Goal: Information Seeking & Learning: Learn about a topic

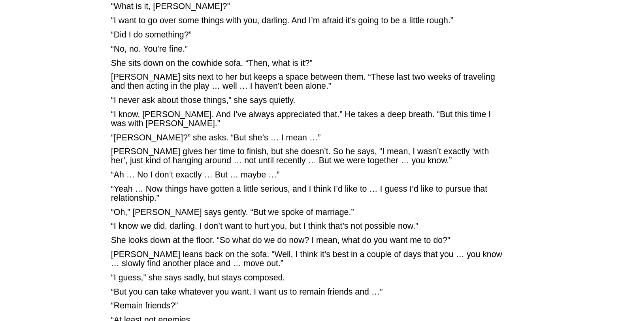
scroll to position [2290, 0]
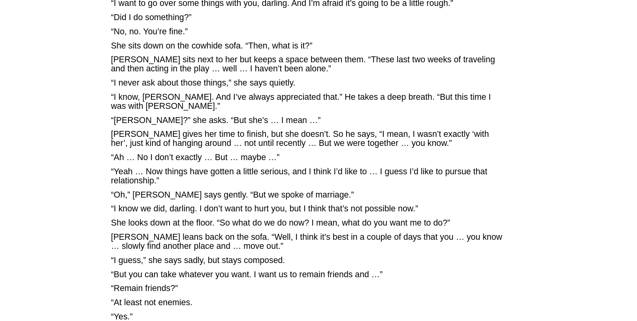
click at [58, 170] on td "[PERSON_NAME] Follow Me · Contact Me · Books · Articles · News · Stories · 223 …" at bounding box center [54, 257] width 107 height 4962
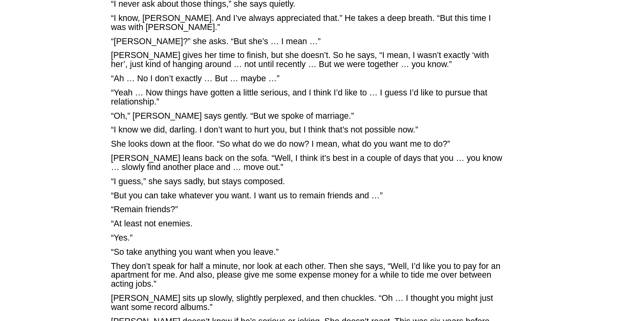
scroll to position [2409, 0]
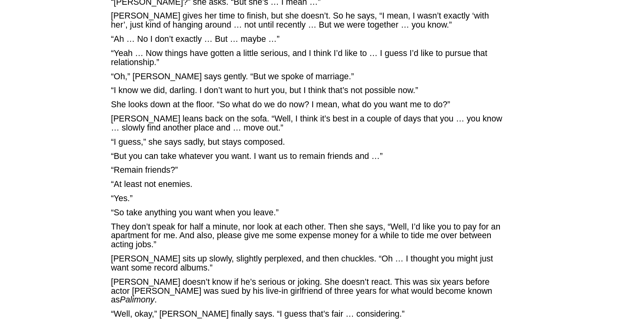
click at [57, 169] on td "[PERSON_NAME] Follow Me · Contact Me · Books · Articles · News · Stories · 223 …" at bounding box center [54, 139] width 107 height 4962
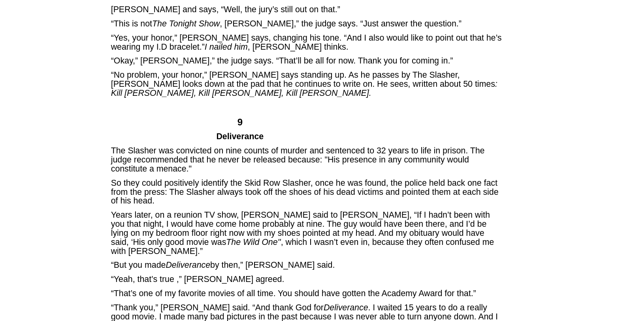
scroll to position [3870, 0]
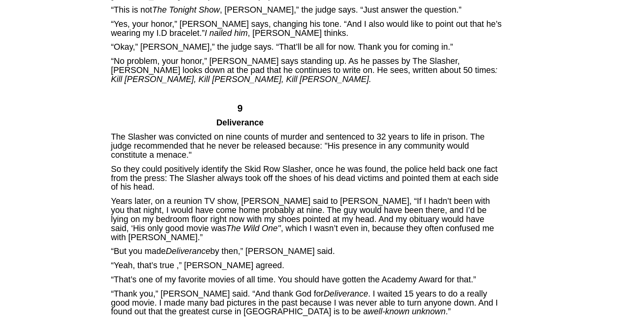
click at [198, 289] on span "“Thank you,” [PERSON_NAME] said. “And thank God for Deliverance . I waited 15 y…" at bounding box center [304, 303] width 387 height 28
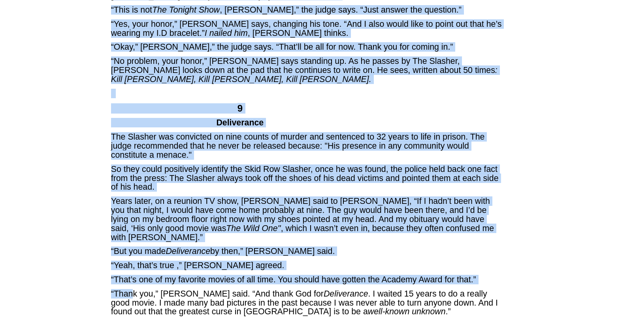
drag, startPoint x: 122, startPoint y: 105, endPoint x: 59, endPoint y: 138, distance: 71.2
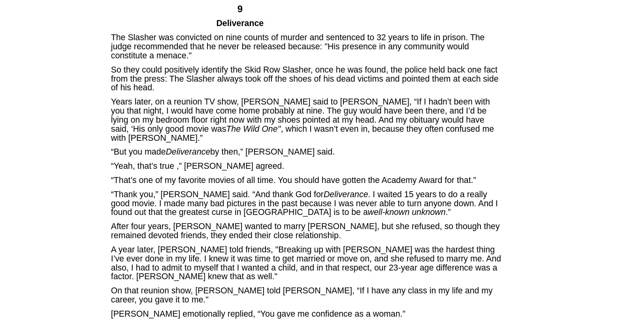
scroll to position [3989, 0]
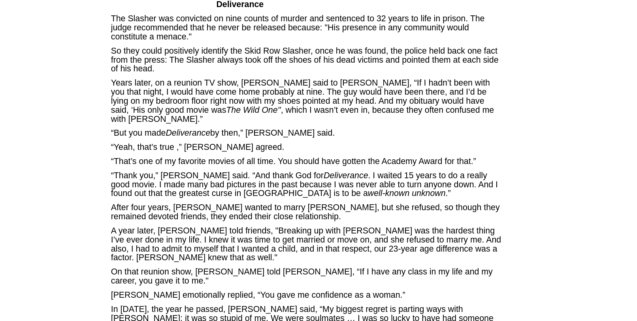
click at [260, 305] on span "In [DATE], the year he passed, [PERSON_NAME] said, “My biggest regret is partin…" at bounding box center [302, 319] width 382 height 28
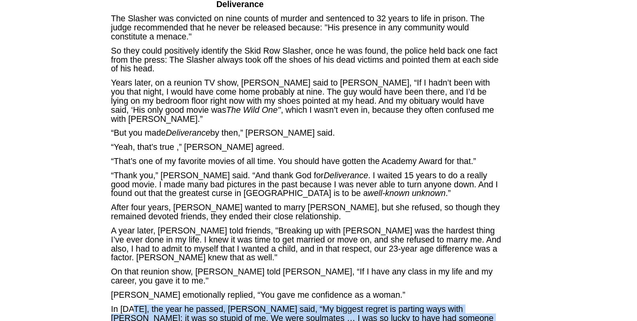
drag, startPoint x: 125, startPoint y: 113, endPoint x: 228, endPoint y: 130, distance: 104.6
click at [228, 305] on span "In [DATE], the year he passed, [PERSON_NAME] said, “My biggest regret is partin…" at bounding box center [302, 319] width 382 height 28
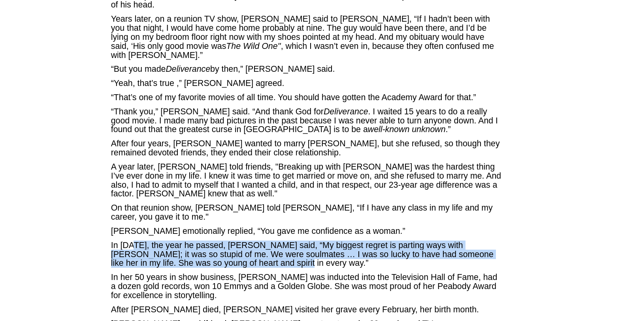
scroll to position [4068, 0]
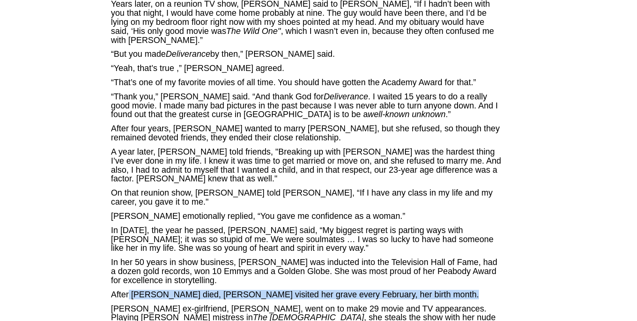
drag, startPoint x: 124, startPoint y: 97, endPoint x: 112, endPoint y: 111, distance: 18.7
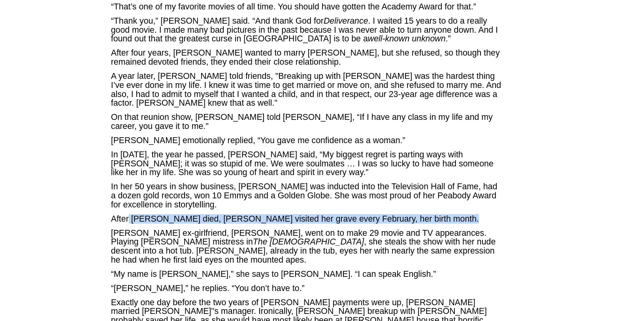
scroll to position [4147, 0]
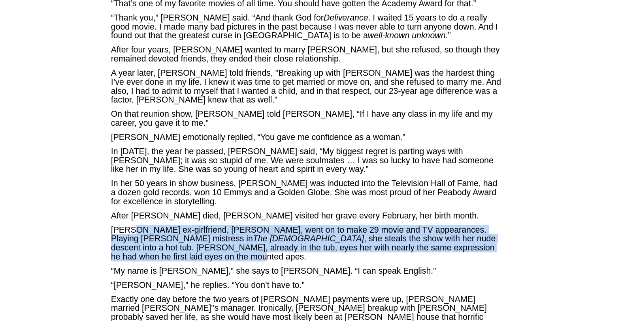
drag, startPoint x: 123, startPoint y: 36, endPoint x: 157, endPoint y: 57, distance: 40.0
click at [157, 225] on span "[PERSON_NAME] ex-girlfriend, [PERSON_NAME], went on to make 29 movie and TV app…" at bounding box center [303, 243] width 385 height 36
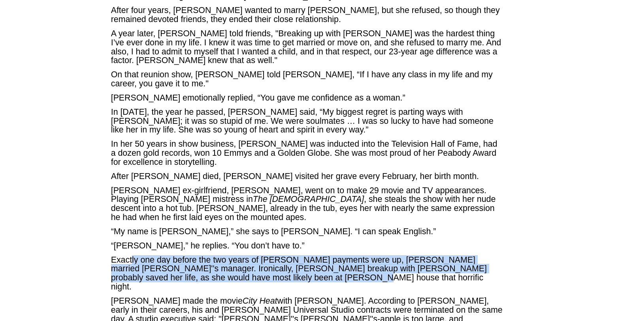
drag, startPoint x: 122, startPoint y: 63, endPoint x: 235, endPoint y: 83, distance: 114.3
click at [235, 256] on p "Exactly one day before the two years of [PERSON_NAME] payments were up, [PERSON…" at bounding box center [307, 274] width 393 height 36
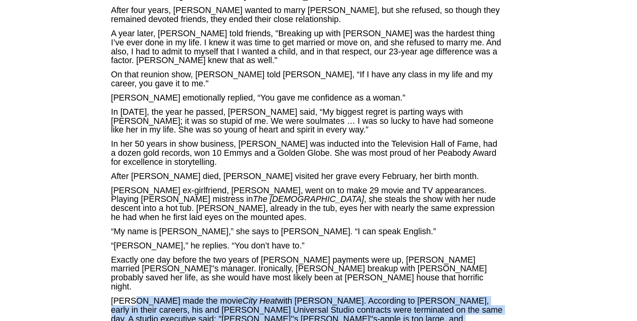
drag, startPoint x: 123, startPoint y: 92, endPoint x: 380, endPoint y: 113, distance: 257.6
click at [380, 297] on p "[PERSON_NAME] made the movie City Heat with [PERSON_NAME]. According to [PERSON…" at bounding box center [307, 315] width 393 height 36
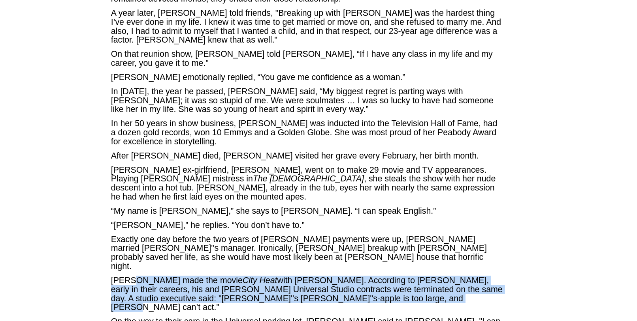
scroll to position [4226, 0]
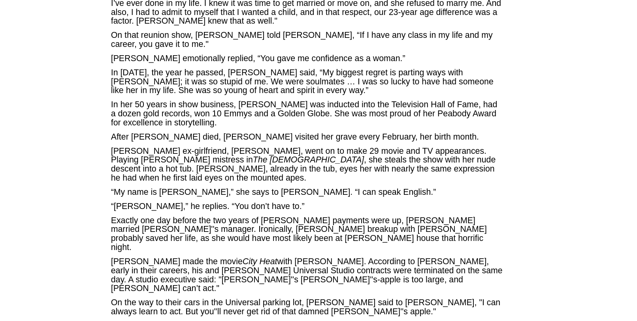
drag, startPoint x: 127, startPoint y: 85, endPoint x: 274, endPoint y: 151, distance: 161.4
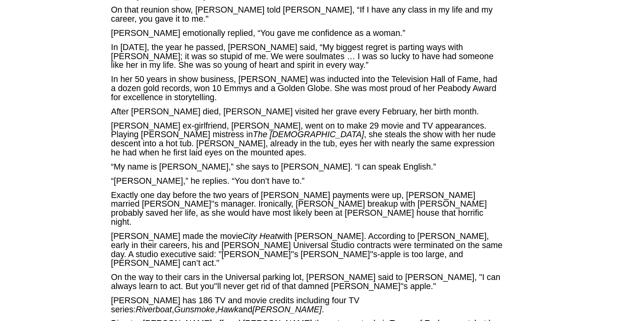
scroll to position [4265, 0]
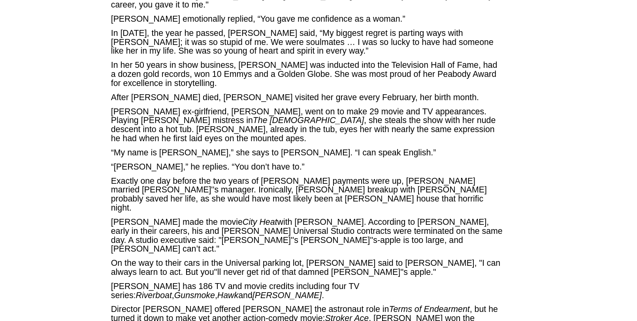
drag, startPoint x: 125, startPoint y: 151, endPoint x: 214, endPoint y: 165, distance: 90.4
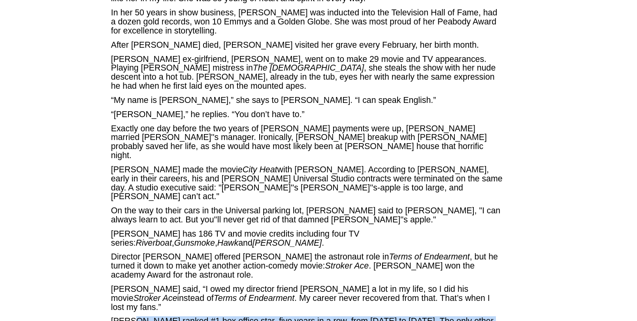
scroll to position [4344, 0]
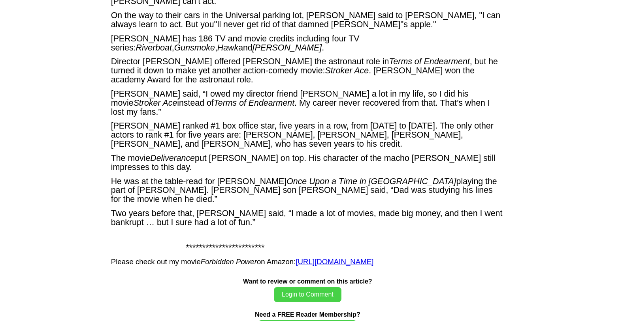
scroll to position [4523, 0]
